Goal: Information Seeking & Learning: Learn about a topic

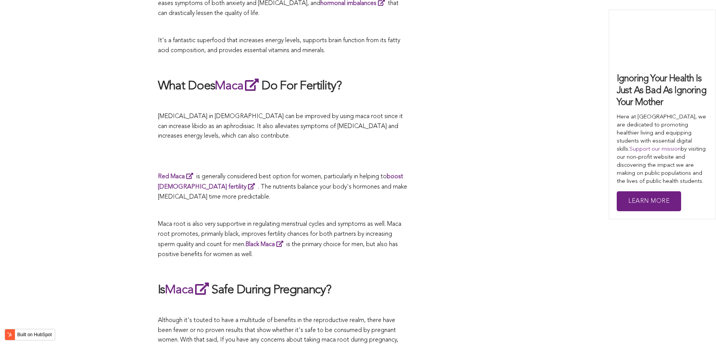
scroll to position [2195, 0]
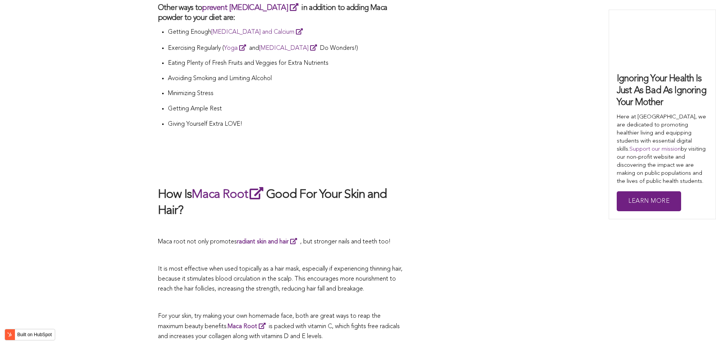
click at [273, 186] on h2 "How Is Maca Root Good For Your Skin and Hair?" at bounding box center [282, 202] width 249 height 33
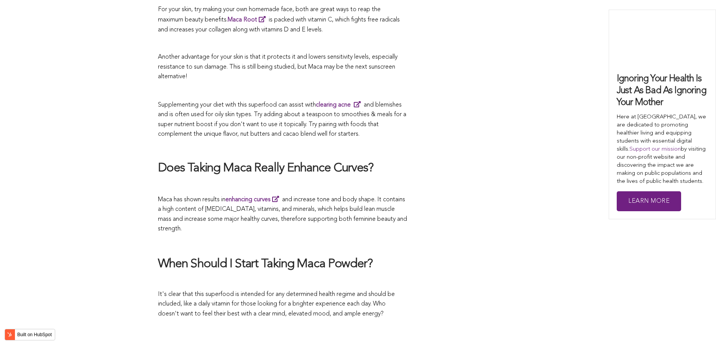
scroll to position [2540, 0]
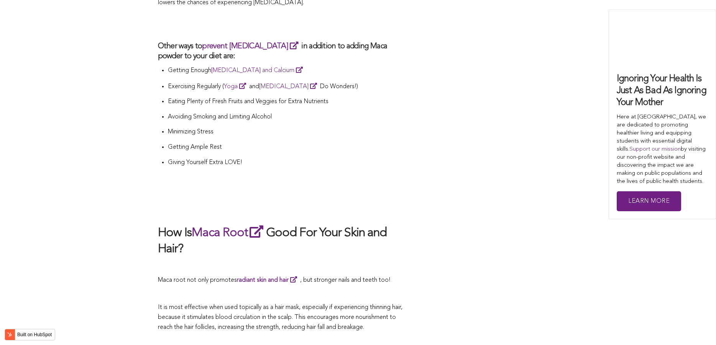
scroll to position [2118, 0]
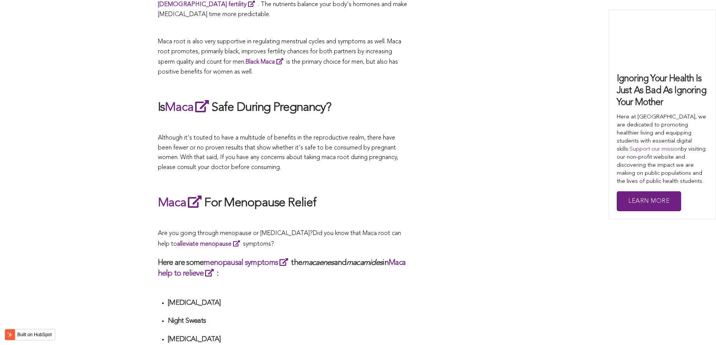
scroll to position [1965, 0]
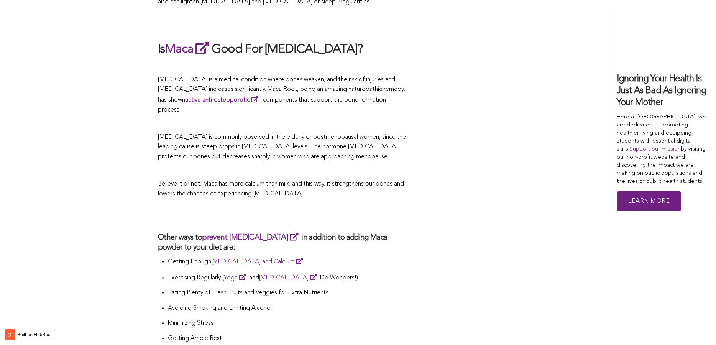
click at [313, 179] on p "Believe it or not, Maca has more calcium than milk, and this way, it strengthen…" at bounding box center [282, 189] width 249 height 20
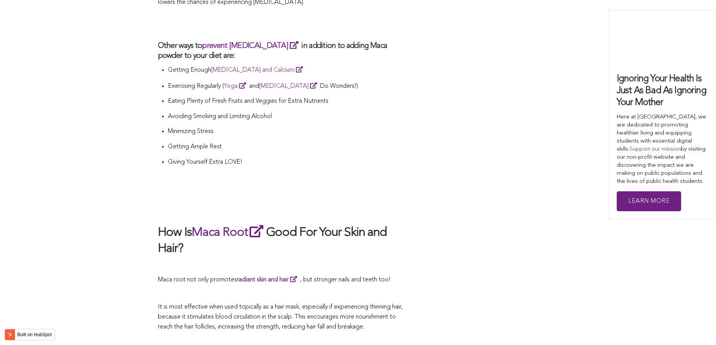
scroll to position [2195, 0]
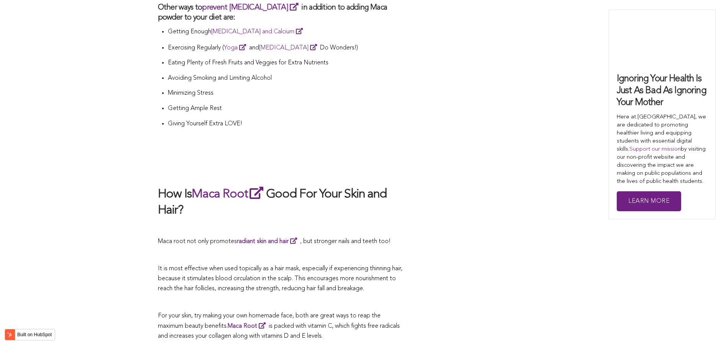
click at [402, 58] on li "Eating Plenty of Fresh Fruits and Veggies for Extra Nutrients" at bounding box center [287, 65] width 239 height 15
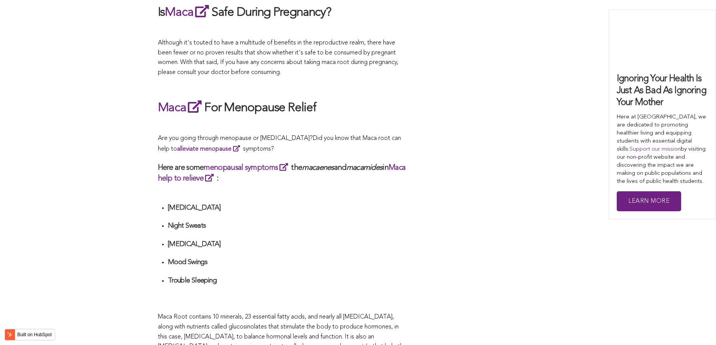
scroll to position [2096, 0]
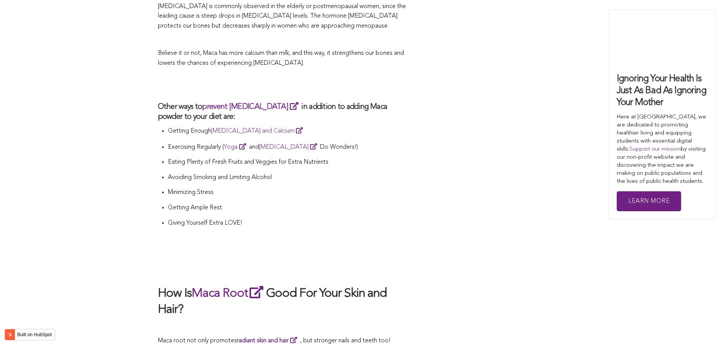
click at [252, 188] on p "Minimizing Stress" at bounding box center [287, 193] width 239 height 10
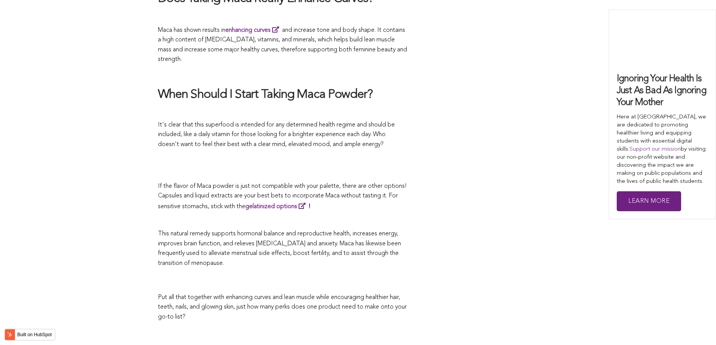
scroll to position [2107, 0]
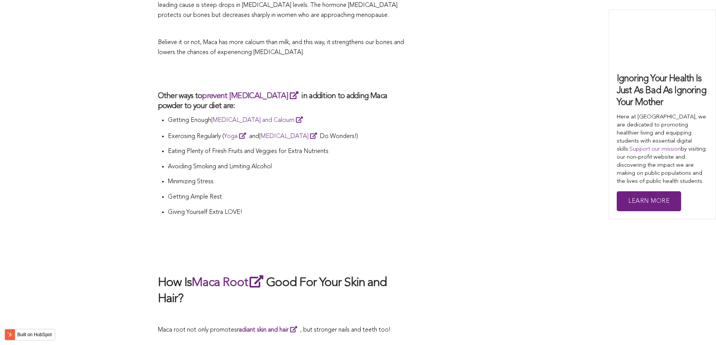
click at [314, 193] on p "Getting Ample Rest" at bounding box center [287, 198] width 239 height 10
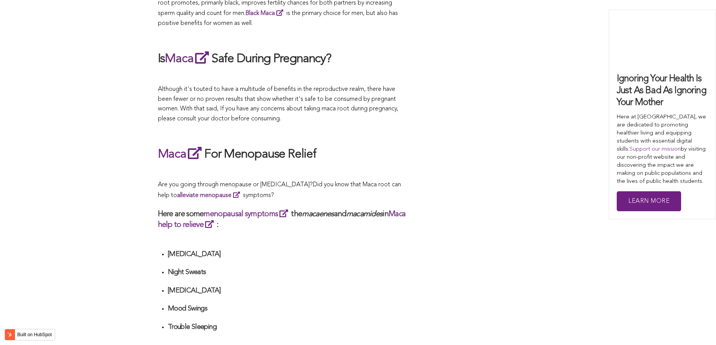
scroll to position [2130, 0]
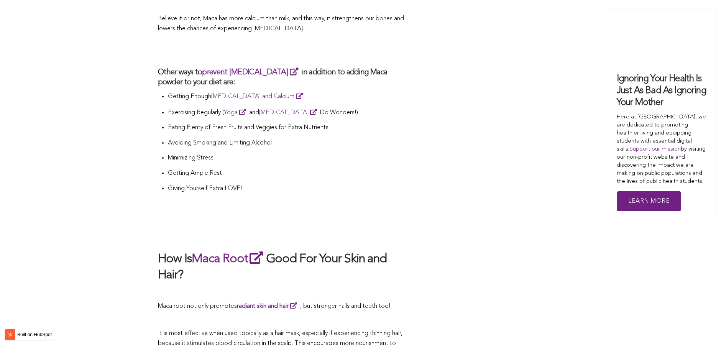
click at [380, 184] on li "Giving Yourself Extra LOVE!" at bounding box center [287, 191] width 239 height 15
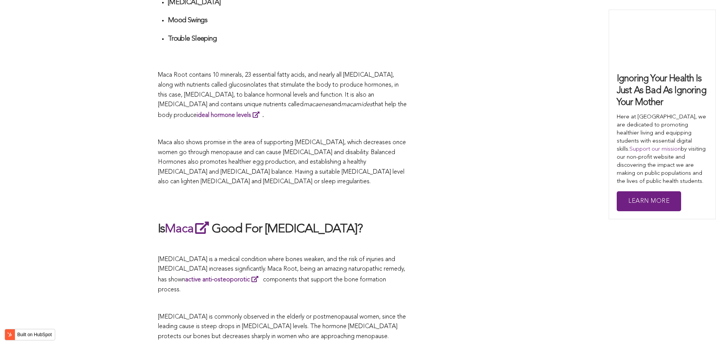
scroll to position [1982, 0]
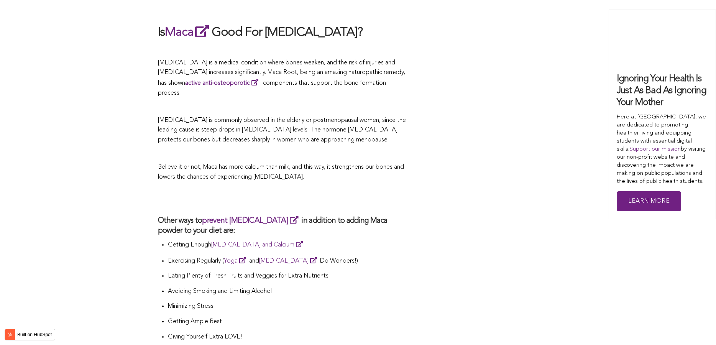
click at [266, 190] on h2 at bounding box center [282, 199] width 249 height 18
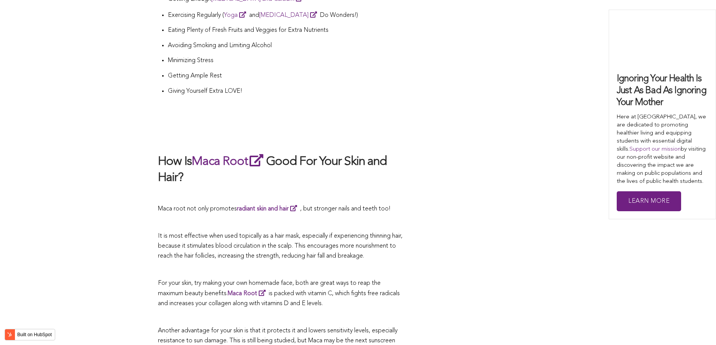
click at [319, 190] on p at bounding box center [282, 195] width 249 height 10
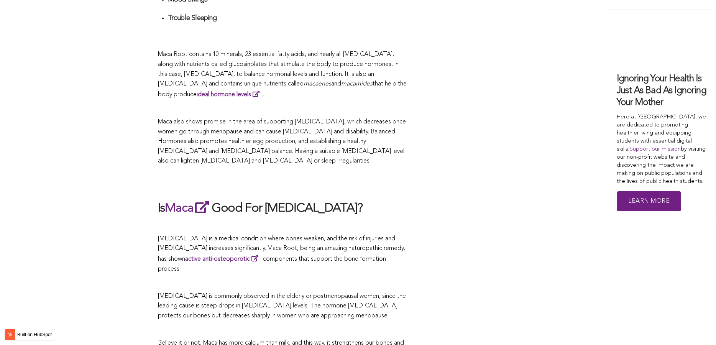
scroll to position [2242, 0]
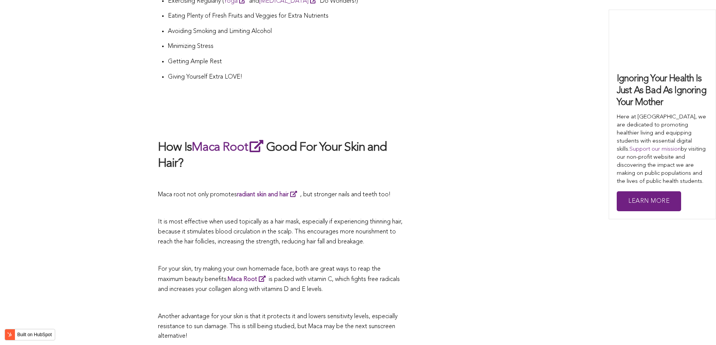
click at [312, 192] on span "Maca root not only promotes radiant skin and hair , but stronger nails and teet…" at bounding box center [274, 195] width 233 height 6
